Goal: Transaction & Acquisition: Purchase product/service

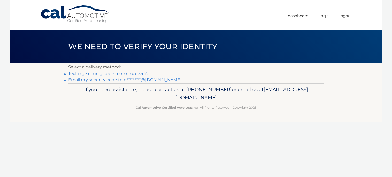
click at [150, 79] on link "Email my security code to d*********@aol.com" at bounding box center [124, 79] width 113 height 5
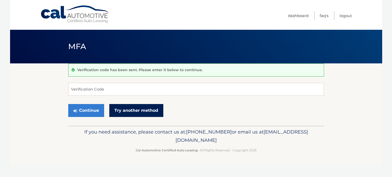
click at [144, 110] on link "Try another method" at bounding box center [136, 110] width 54 height 13
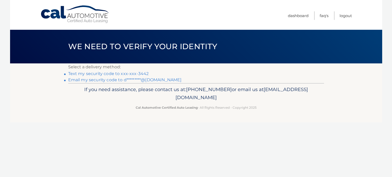
click at [139, 80] on link "Email my security code to d*********@aol.com" at bounding box center [124, 79] width 113 height 5
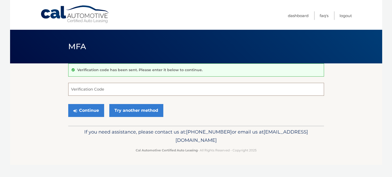
click at [139, 88] on input "Verification Code" at bounding box center [196, 89] width 256 height 13
type input "258626"
click at [96, 113] on button "Continue" at bounding box center [86, 110] width 36 height 13
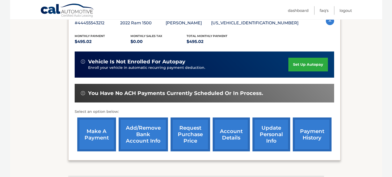
scroll to position [99, 0]
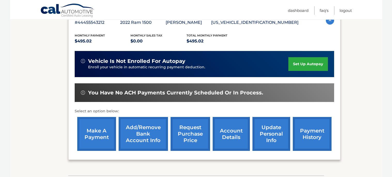
click at [87, 131] on link "make a payment" at bounding box center [96, 134] width 39 height 34
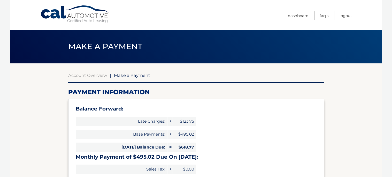
select select "NjRhODBlYzctYzkwZi00ODYyLTkwYzMtZDk1MzEzYTZiNTBm"
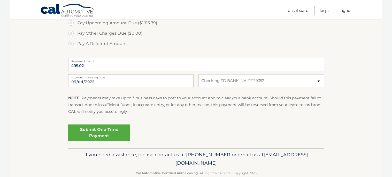
scroll to position [218, 0]
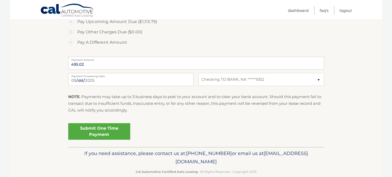
click at [120, 132] on link "Submit One Time Payment" at bounding box center [99, 131] width 62 height 17
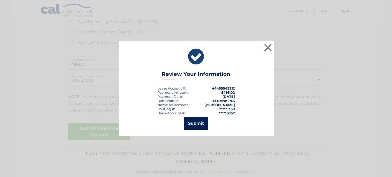
click at [197, 123] on button "Submit" at bounding box center [196, 123] width 24 height 12
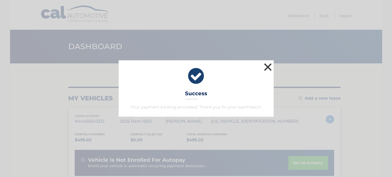
click at [267, 67] on button "×" at bounding box center [268, 67] width 10 height 10
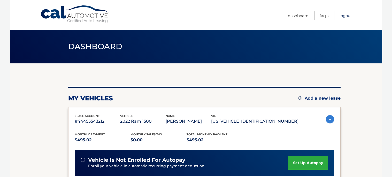
click at [347, 15] on link "Logout" at bounding box center [345, 15] width 12 height 9
